Goal: Information Seeking & Learning: Compare options

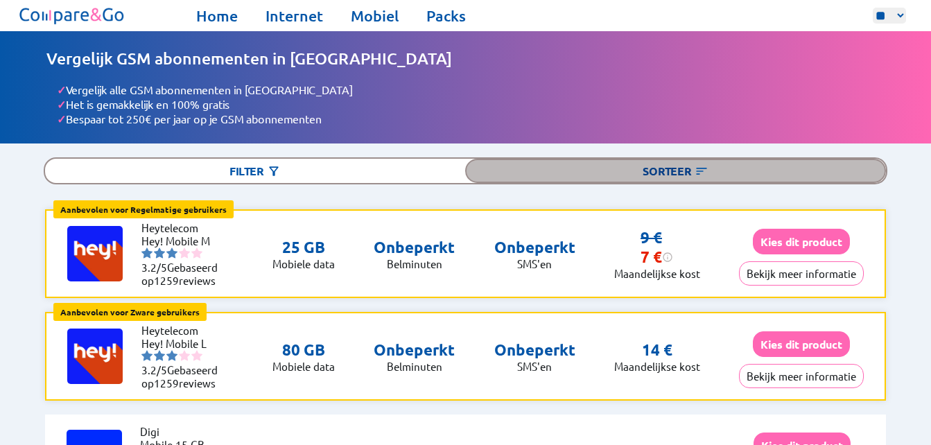
click at [655, 170] on div "Sorteer" at bounding box center [675, 171] width 420 height 24
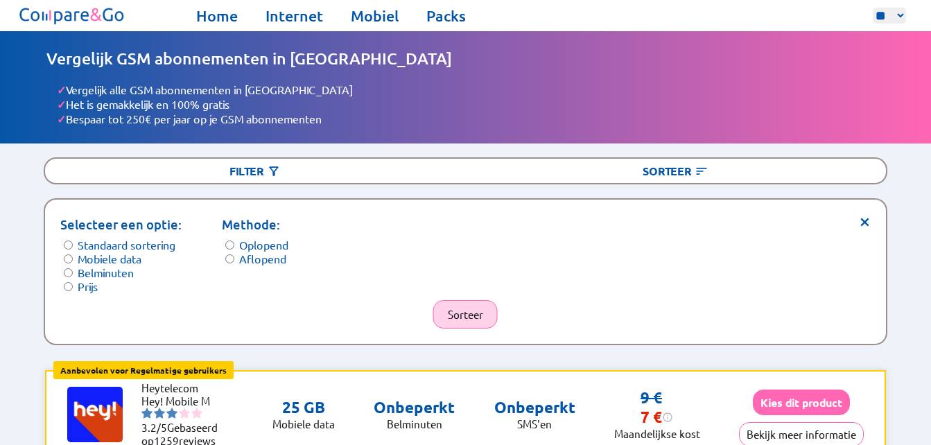
click at [455, 302] on button "Sorteer" at bounding box center [465, 314] width 65 height 28
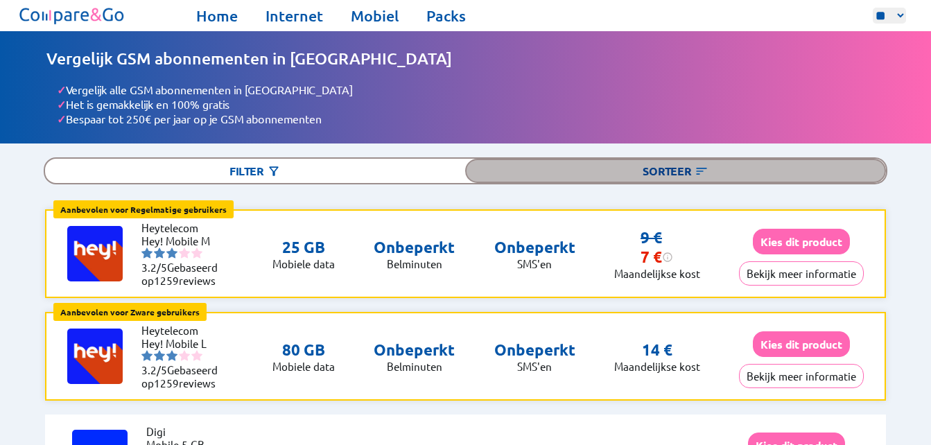
click at [668, 171] on div "Sorteer" at bounding box center [675, 171] width 420 height 24
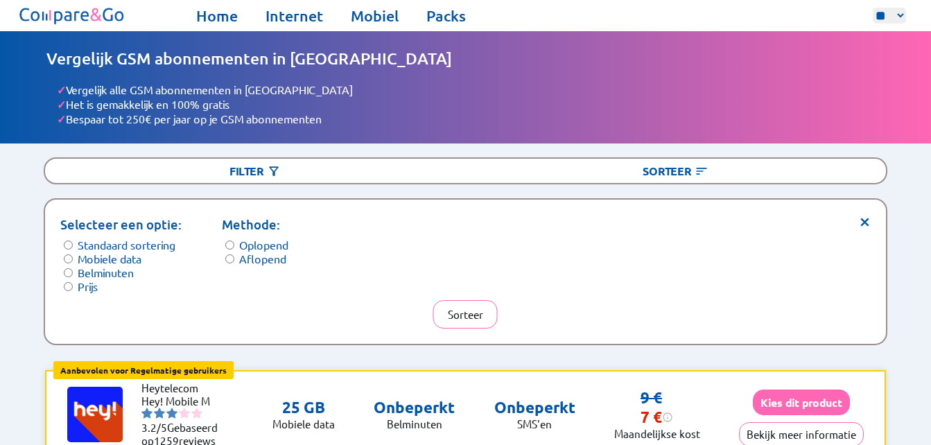
click at [234, 256] on form "Methode: Oplopend Aflopend" at bounding box center [255, 240] width 67 height 51
click at [82, 268] on label "Belminuten" at bounding box center [106, 273] width 56 height 14
click at [472, 309] on button "Sorteer" at bounding box center [465, 314] width 65 height 28
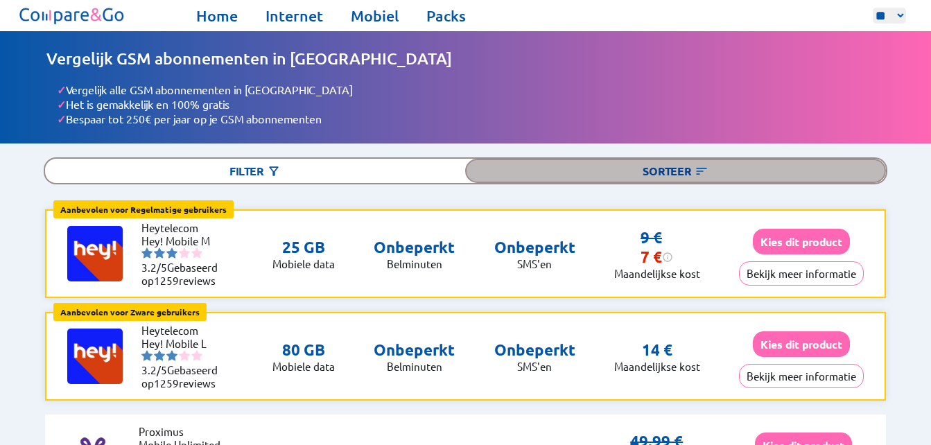
click at [655, 162] on div "Sorteer" at bounding box center [675, 171] width 420 height 24
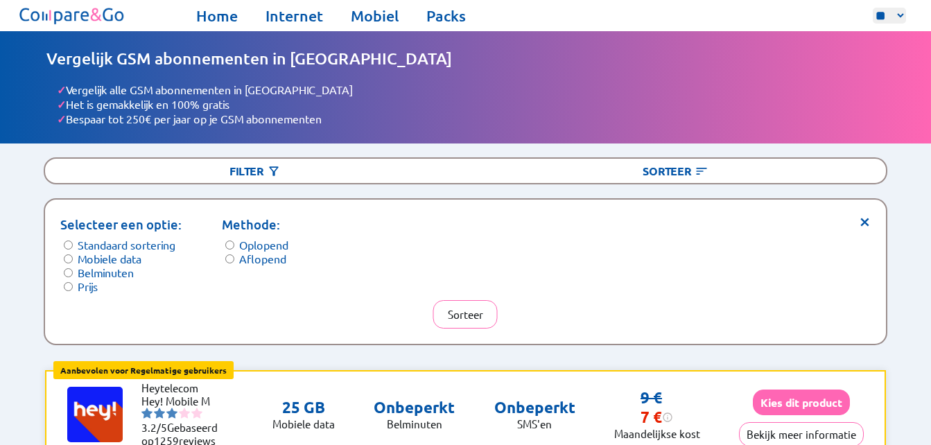
click at [264, 246] on label "Oplopend" at bounding box center [263, 245] width 49 height 14
click at [74, 285] on form "Selecteer een optie: Standaard sortering Mobiele data Belminuten Prijs" at bounding box center [120, 254] width 121 height 78
click at [127, 259] on label "Mobiele data" at bounding box center [110, 259] width 64 height 14
click at [235, 256] on form "Methode: Oplopend Aflopend" at bounding box center [255, 240] width 67 height 51
click at [251, 259] on label "Aflopend" at bounding box center [262, 259] width 47 height 14
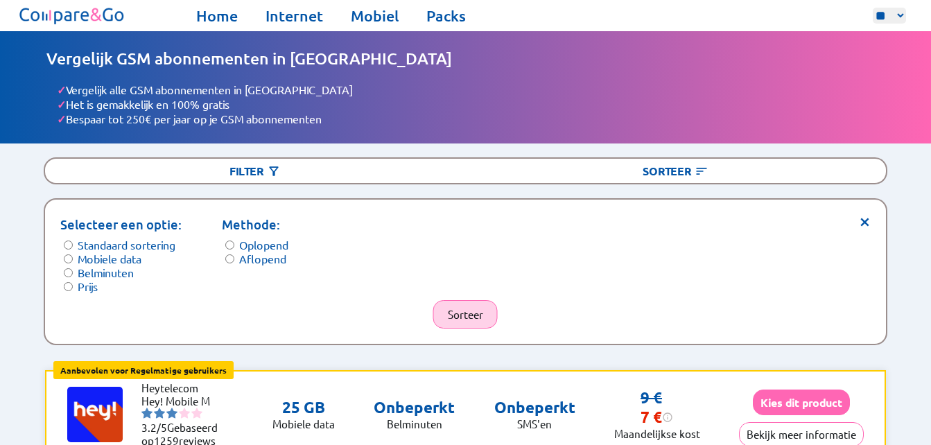
click at [473, 315] on button "Sorteer" at bounding box center [465, 314] width 65 height 28
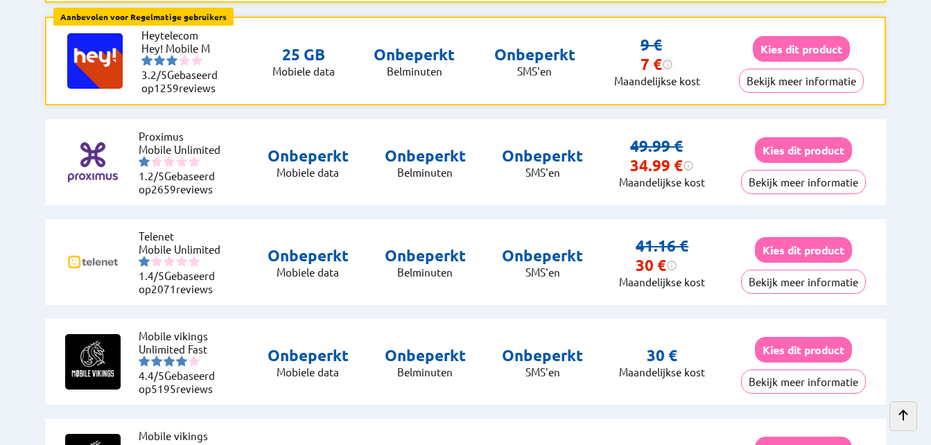
scroll to position [300, 0]
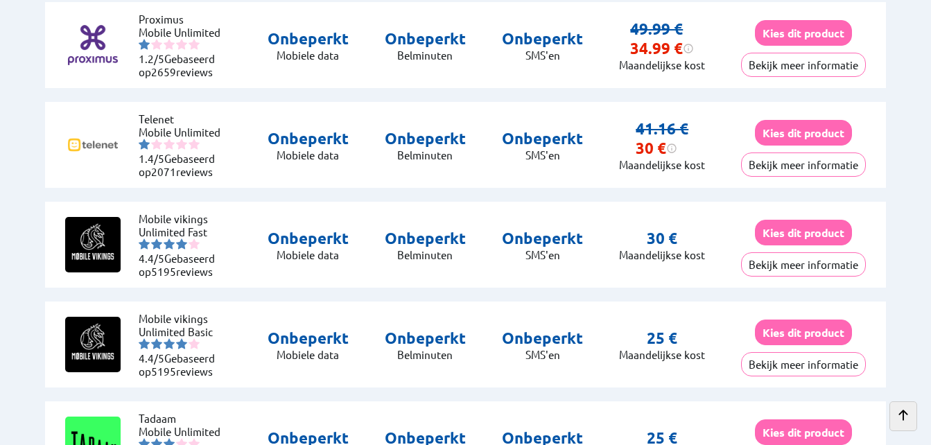
click at [726, 343] on div "Mobile vikings Unlimited Basic 4.4/5 Gebaseerd op 5195 reviews Onbeperkt Mobiel…" at bounding box center [465, 345] width 841 height 86
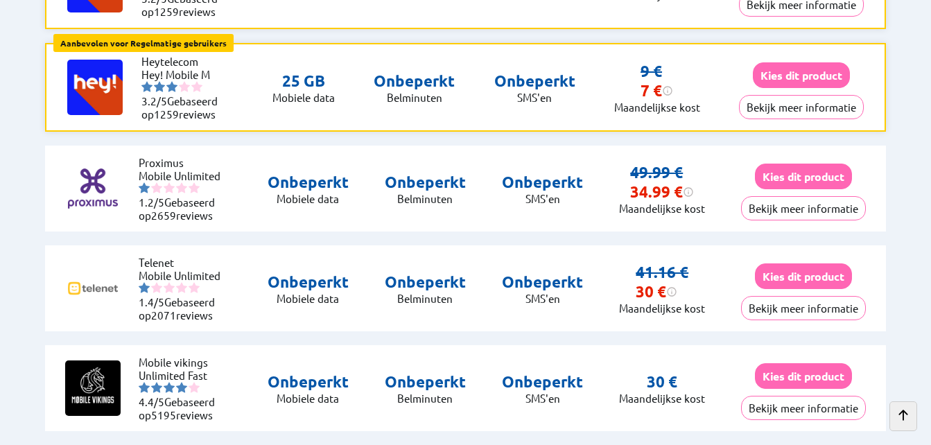
scroll to position [0, 0]
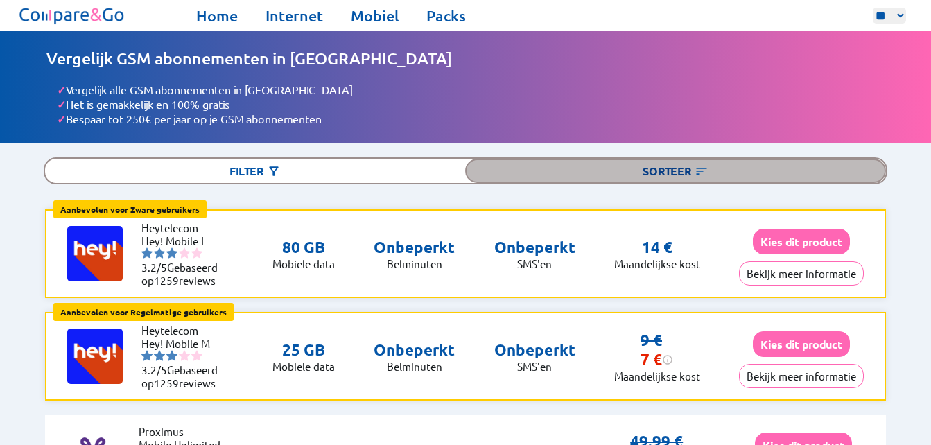
click at [681, 161] on div "Sorteer" at bounding box center [675, 171] width 420 height 24
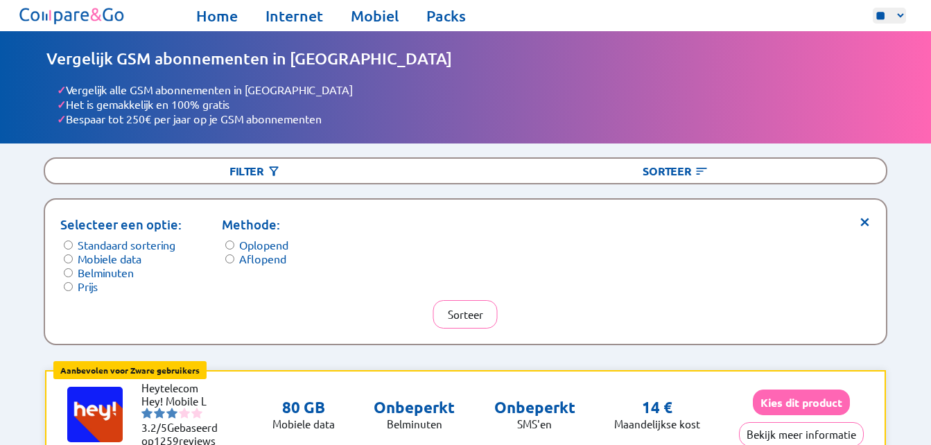
click at [86, 283] on label "Prijs" at bounding box center [88, 287] width 20 height 14
click at [255, 239] on label "Oplopend" at bounding box center [263, 245] width 49 height 14
click at [467, 315] on button "Sorteer" at bounding box center [465, 314] width 65 height 28
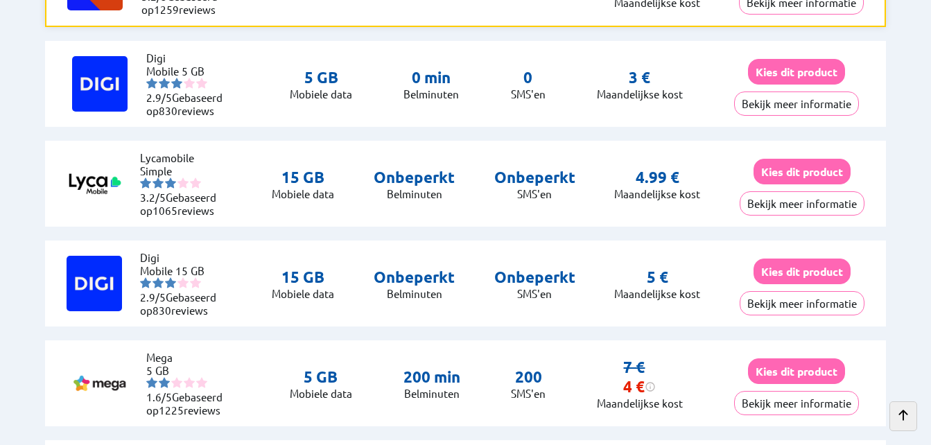
scroll to position [378, 0]
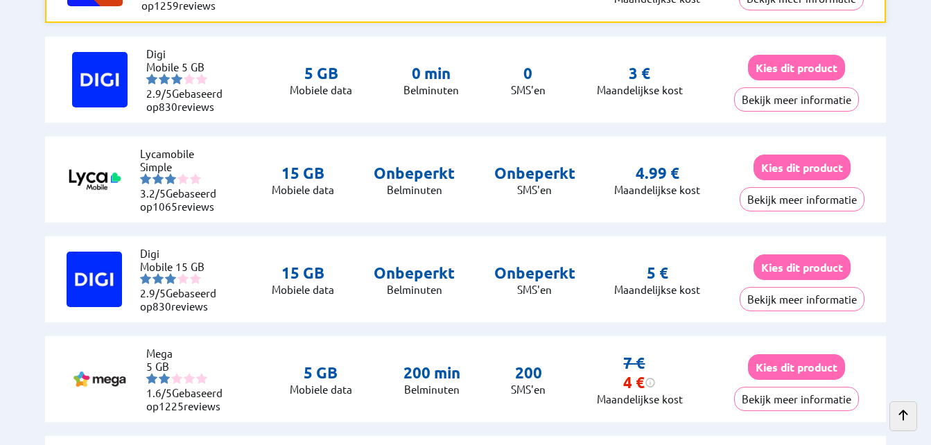
drag, startPoint x: 624, startPoint y: 386, endPoint x: 646, endPoint y: 388, distance: 21.7
click at [646, 388] on div "4 € Na 2 maanden zal de prijs stijgen naar 7€" at bounding box center [640, 382] width 33 height 19
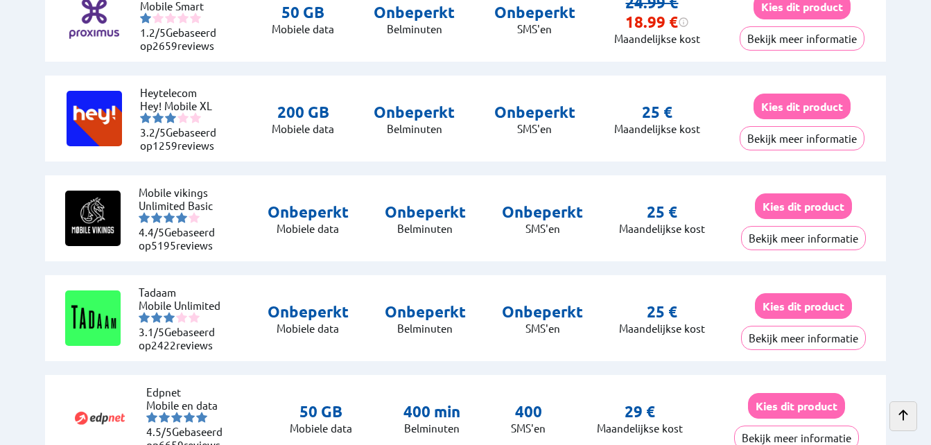
scroll to position [4633, 0]
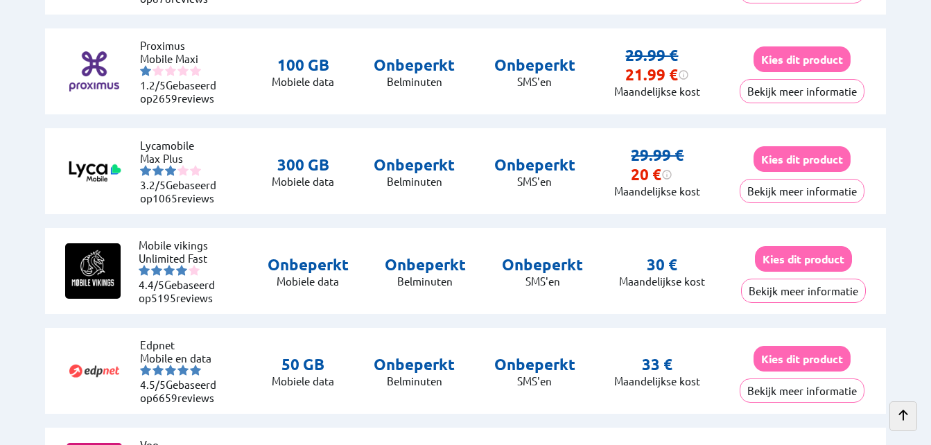
scroll to position [5181, 0]
click at [500, 275] on div "Mobile vikings Unlimited Fast 4.4/5 Gebaseerd op 5195 reviews Onbeperkt Mobiele…" at bounding box center [465, 270] width 841 height 86
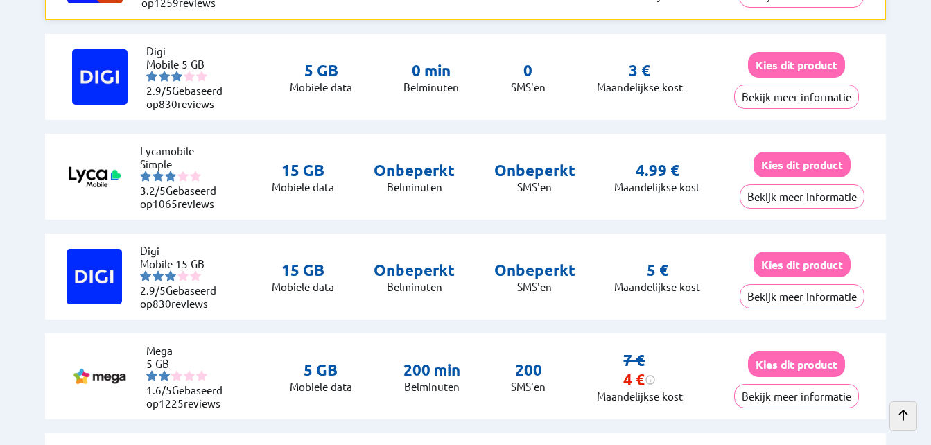
scroll to position [380, 0]
